Goal: Book appointment/travel/reservation

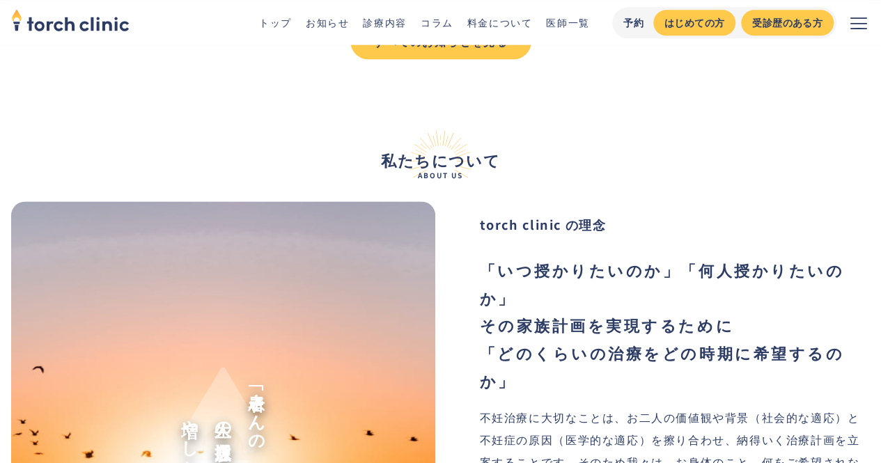
scroll to position [1393, 0]
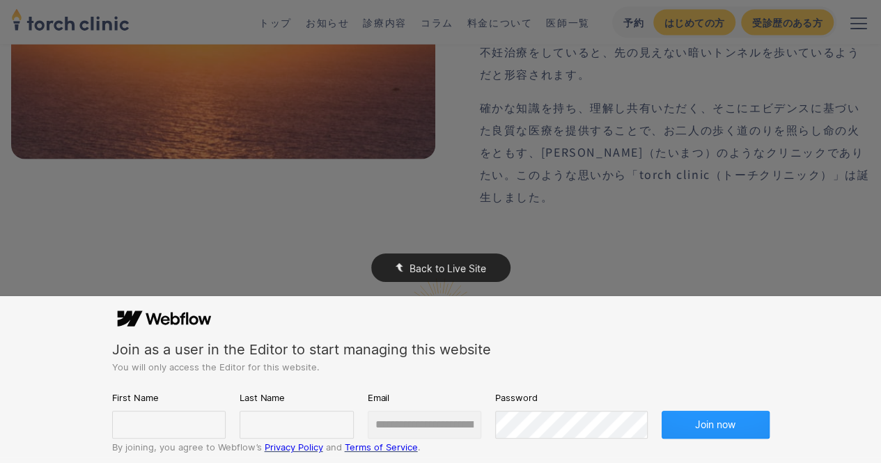
scroll to position [7009, 0]
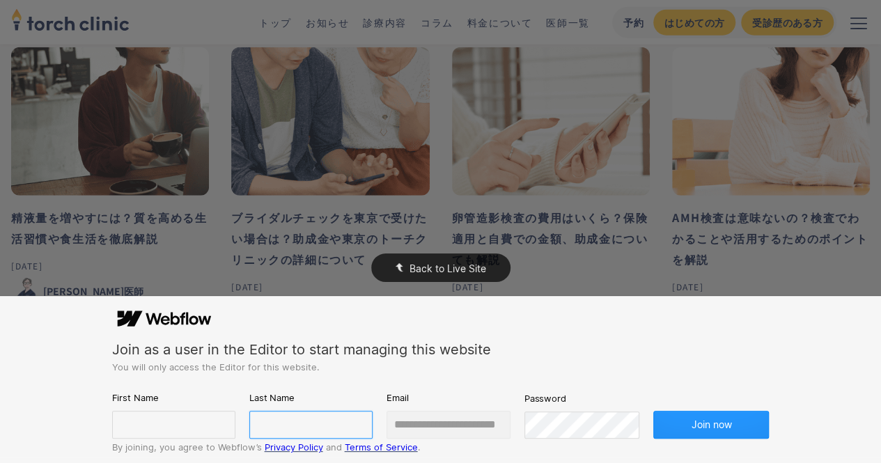
type input "**********"
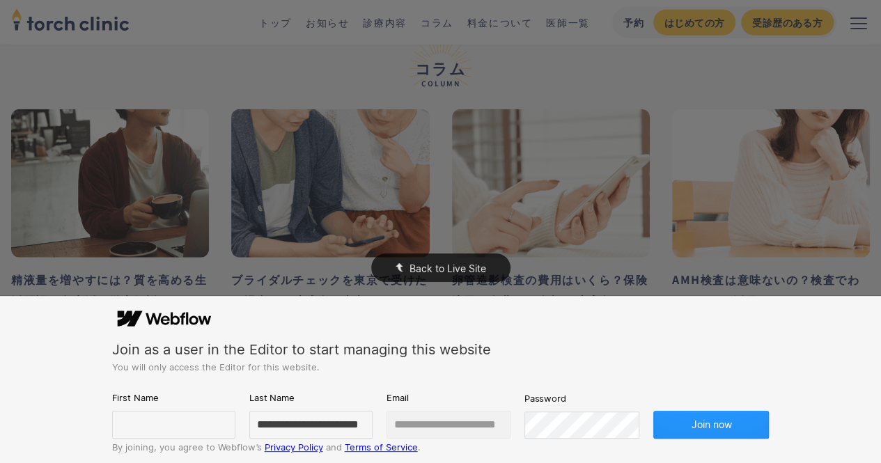
scroll to position [6800, 0]
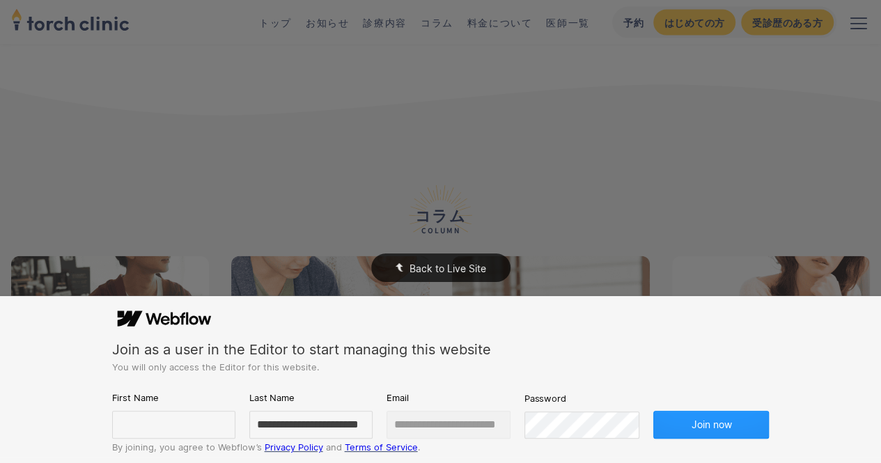
click at [415, 201] on div "Back to Live Site" at bounding box center [440, 231] width 881 height 463
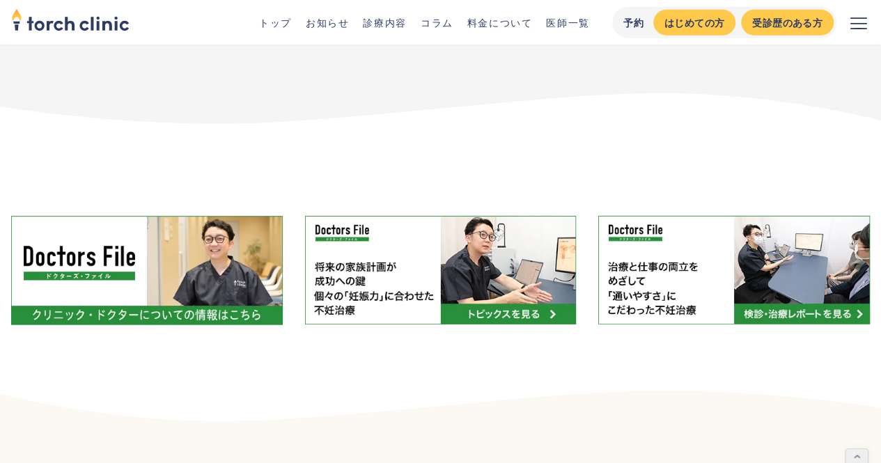
scroll to position [7312, 0]
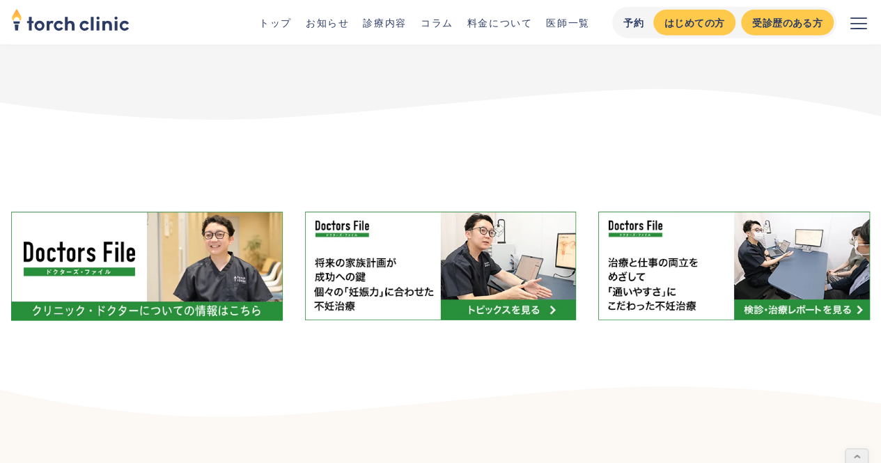
click at [50, 24] on img "home" at bounding box center [70, 19] width 118 height 31
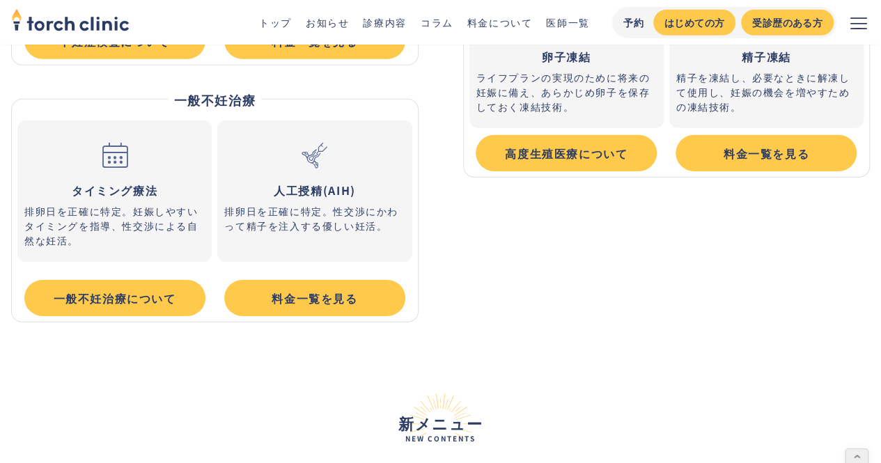
scroll to position [4875, 0]
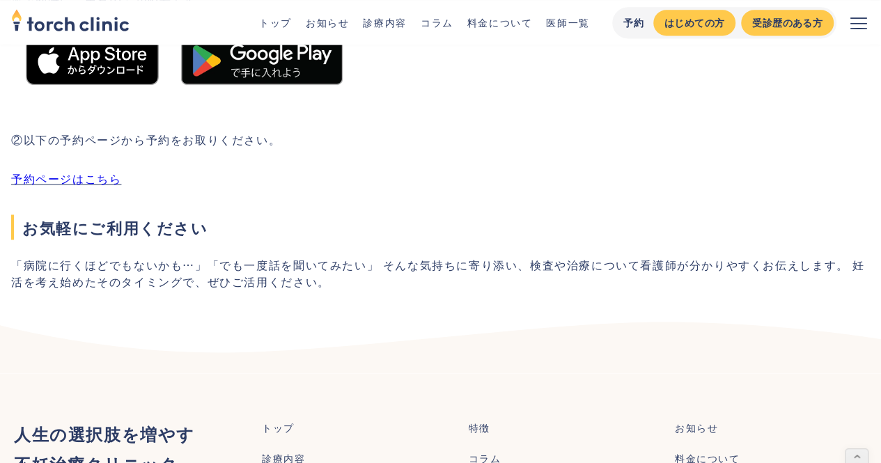
scroll to position [975, 0]
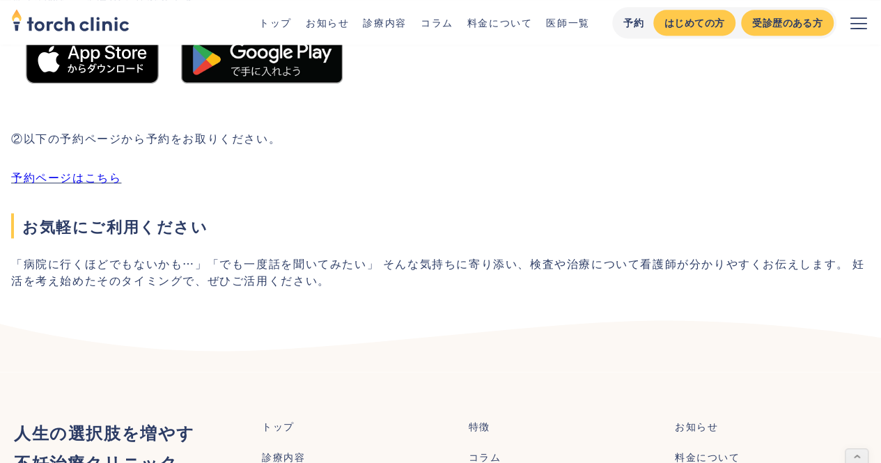
click at [82, 176] on link "予約ページはこちら" at bounding box center [66, 177] width 110 height 17
click at [84, 178] on link "予約ページはこちら" at bounding box center [66, 177] width 110 height 17
click at [86, 178] on link "予約ページはこちら" at bounding box center [66, 177] width 110 height 17
